Goal: Communication & Community: Answer question/provide support

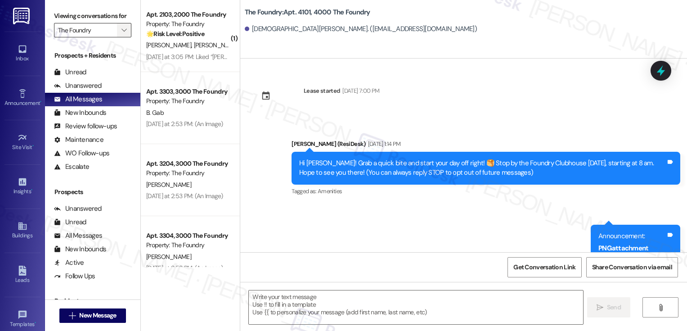
click at [87, 90] on div "Unanswered" at bounding box center [78, 85] width 48 height 9
click at [122, 34] on icon "" at bounding box center [124, 30] width 5 height 7
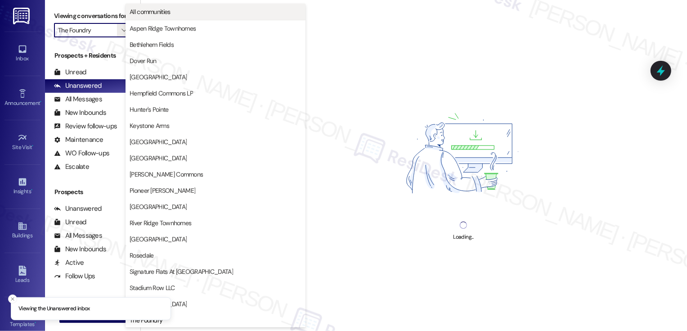
click at [145, 12] on span "All communities" at bounding box center [150, 11] width 41 height 9
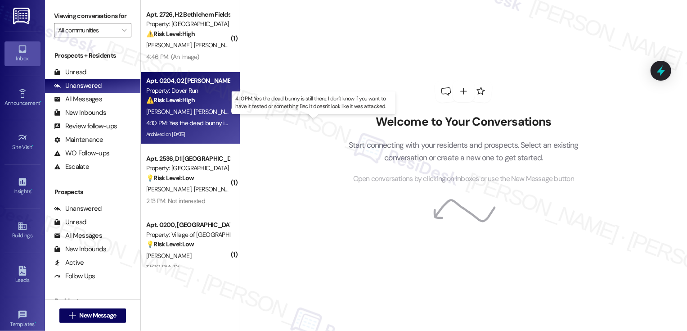
click at [207, 122] on div "4:10 PM: Yes the dead bunny is still there. I don't know if you want to have it…" at bounding box center [319, 123] width 347 height 8
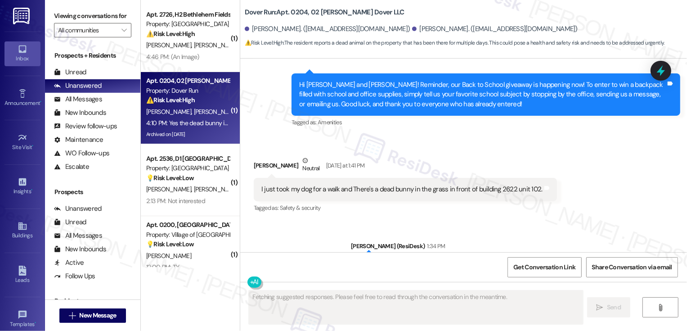
scroll to position [7465, 0]
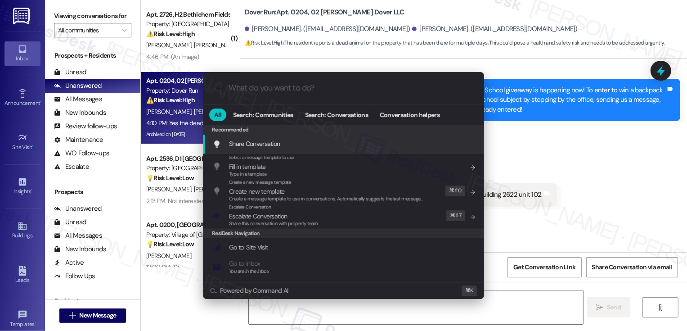
type textarea "Hi {{first_name}}"
type input "e"
type textarea "Hi {{first_name}},"
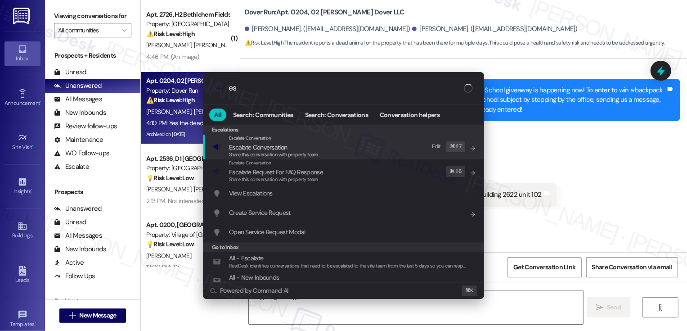
type input "esc"
type textarea "Hi {{first_name}}, thanks"
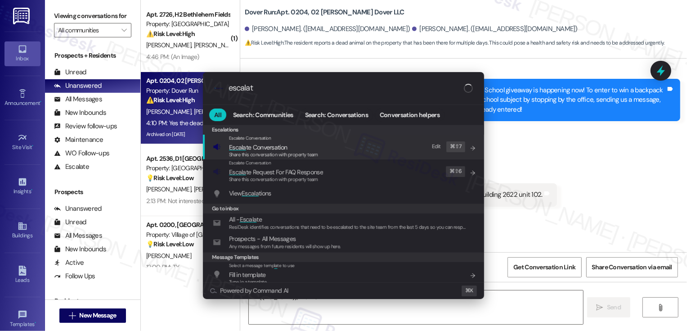
type input "escalate"
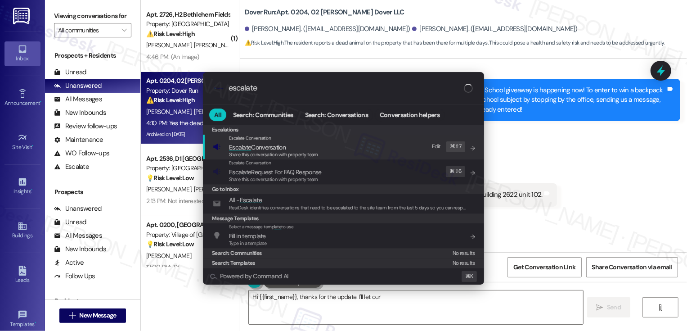
type textarea "Hi {{first_name}}, thanks for the update. I'll let our"
type input "escalate"
click at [247, 151] on span "Share this conversation with property team" at bounding box center [273, 154] width 89 height 6
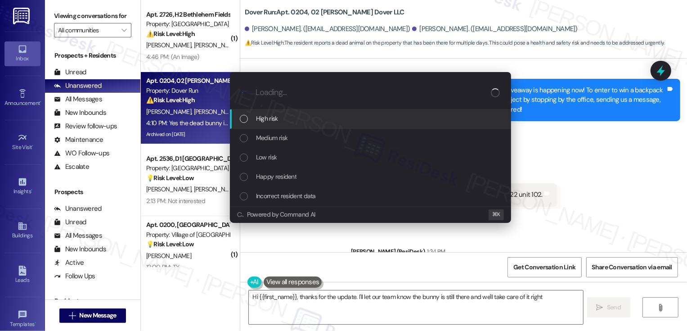
click at [263, 161] on span "Low risk" at bounding box center [266, 157] width 21 height 10
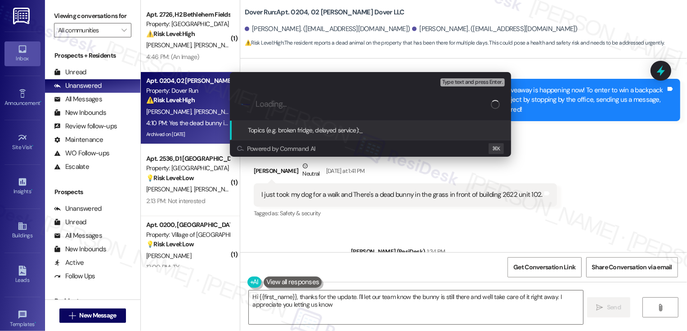
type textarea "Hi {{first_name}}, thanks for the update. I'll let our team know the bunny is s…"
type input "Resident reported a dead bunny"
click at [582, 158] on div "Escalate Conversation Low risk Topics (e.g. broken fridge, delayed service) Any…" at bounding box center [343, 165] width 687 height 331
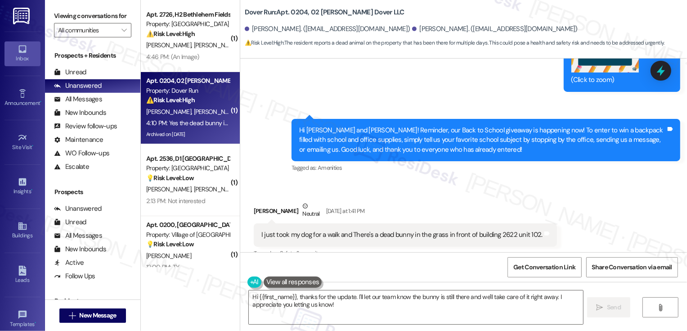
scroll to position [7394, 0]
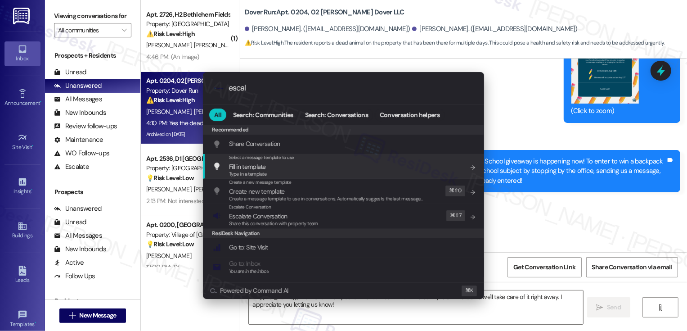
type input "escala"
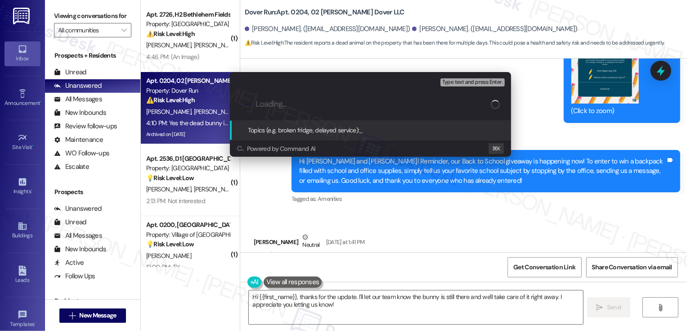
paste input "Resident reported a dead bunny"
type input "Resident reported a dead bunny in front of building 2622"
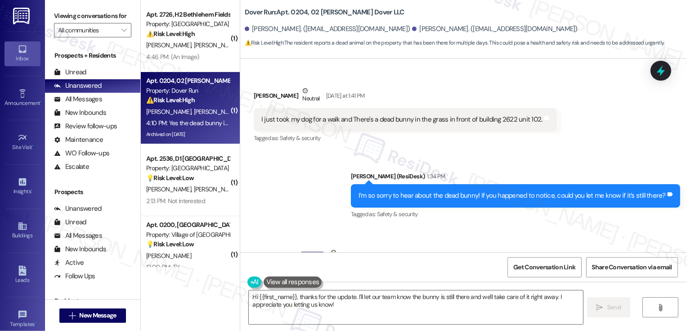
scroll to position [7540, 0]
